Goal: Navigation & Orientation: Find specific page/section

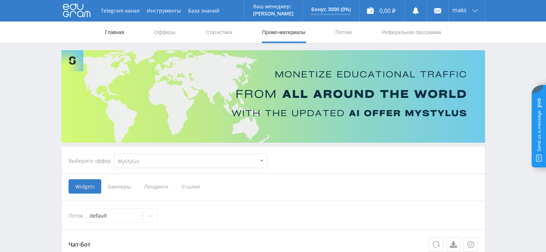
click at [109, 33] on link "Главная" at bounding box center [115, 33] width 20 height 22
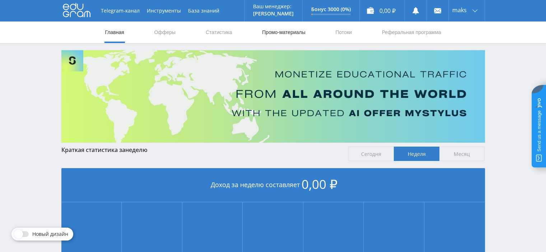
click at [270, 33] on link "Промо-материалы" at bounding box center [283, 33] width 45 height 22
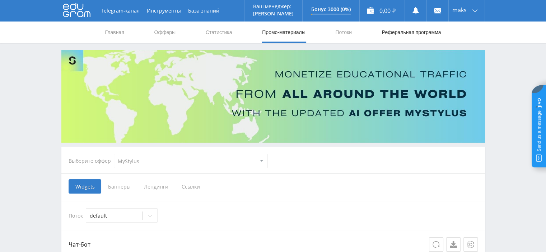
click at [399, 31] on link "Реферальная программа" at bounding box center [411, 33] width 61 height 22
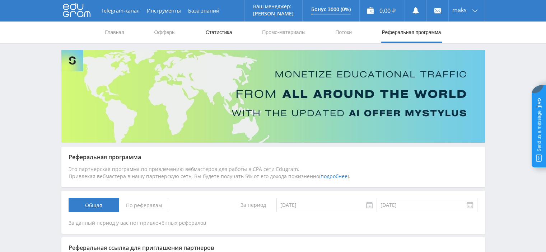
click at [222, 32] on link "Статистика" at bounding box center [219, 33] width 28 height 22
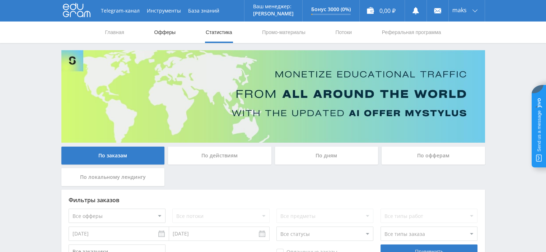
click at [163, 33] on link "Офферы" at bounding box center [165, 33] width 23 height 22
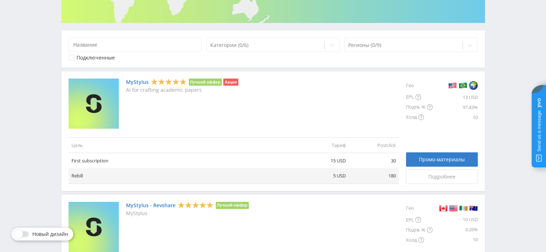
scroll to position [108, 0]
